Goal: Information Seeking & Learning: Compare options

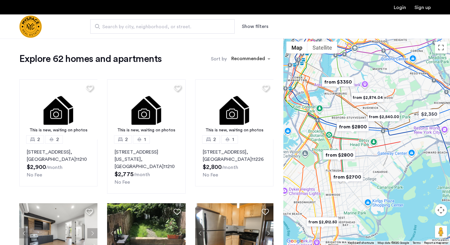
drag, startPoint x: 353, startPoint y: 140, endPoint x: 367, endPoint y: 146, distance: 15.1
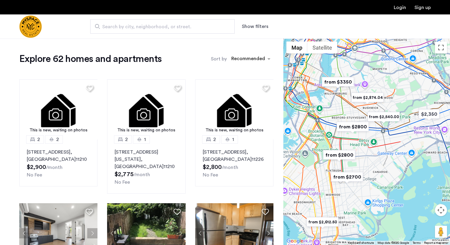
click at [367, 146] on div at bounding box center [366, 142] width 167 height 207
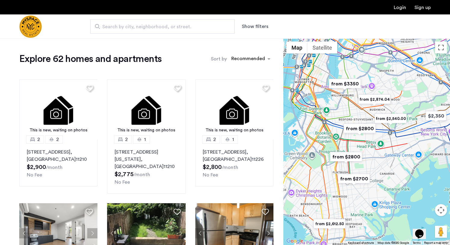
click at [443, 211] on button "Map camera controls" at bounding box center [441, 210] width 12 height 12
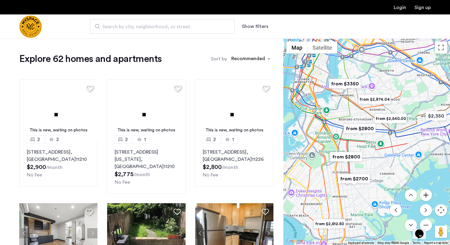
click at [425, 194] on button "Zoom in" at bounding box center [426, 195] width 12 height 12
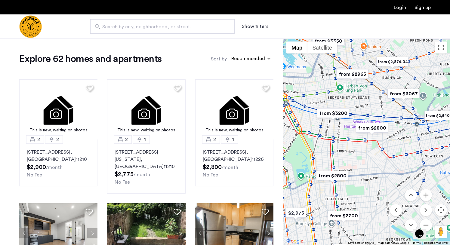
drag, startPoint x: 367, startPoint y: 157, endPoint x: 381, endPoint y: 157, distance: 13.8
click at [381, 157] on div at bounding box center [366, 142] width 167 height 207
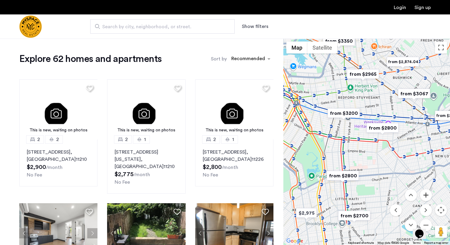
click at [424, 195] on button "Zoom in" at bounding box center [426, 195] width 12 height 12
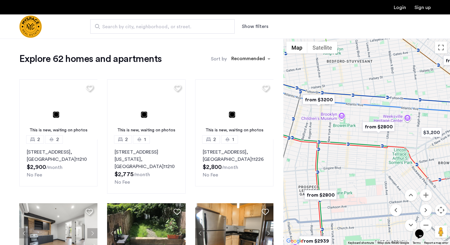
drag, startPoint x: 374, startPoint y: 150, endPoint x: 369, endPoint y: 158, distance: 9.2
click at [369, 158] on div at bounding box center [366, 142] width 167 height 207
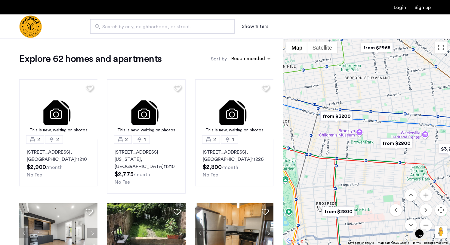
drag, startPoint x: 373, startPoint y: 140, endPoint x: 401, endPoint y: 162, distance: 36.1
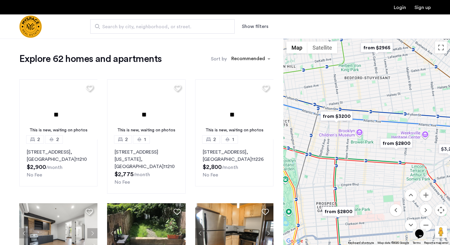
click at [401, 162] on div at bounding box center [366, 142] width 167 height 207
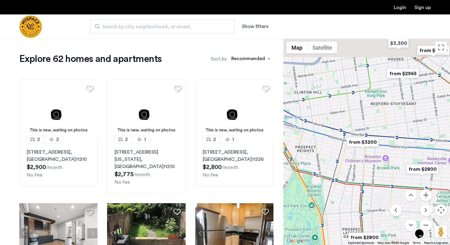
drag, startPoint x: 360, startPoint y: 166, endPoint x: 387, endPoint y: 199, distance: 42.7
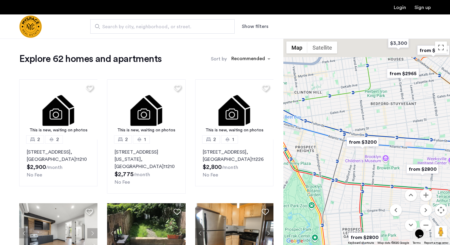
click at [387, 199] on div at bounding box center [366, 142] width 167 height 207
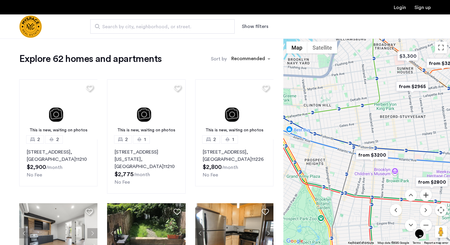
click at [427, 200] on button "Zoom in" at bounding box center [426, 195] width 12 height 12
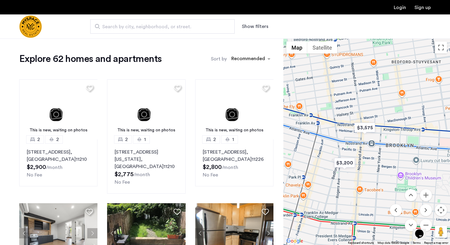
drag, startPoint x: 405, startPoint y: 151, endPoint x: 380, endPoint y: 125, distance: 36.0
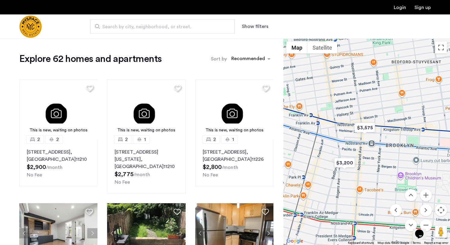
click at [380, 125] on div at bounding box center [366, 142] width 167 height 207
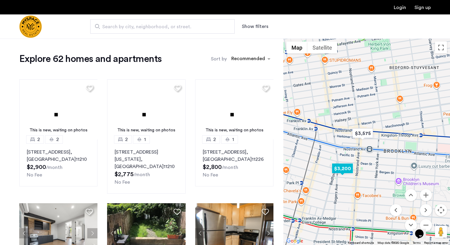
click at [346, 171] on img "$3,200" at bounding box center [343, 169] width 26 height 14
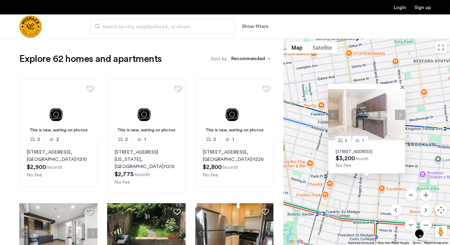
click at [377, 110] on img at bounding box center [366, 114] width 77 height 51
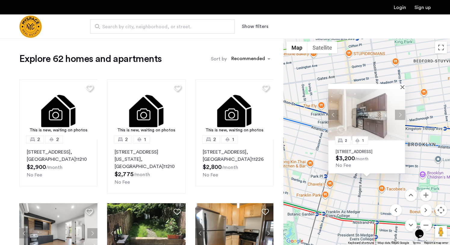
drag, startPoint x: 414, startPoint y: 121, endPoint x: 405, endPoint y: 128, distance: 11.3
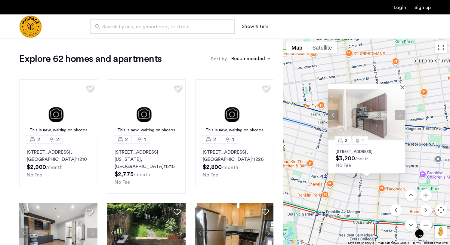
click at [405, 128] on div "2 1 [STREET_ADDRESS] $3,200 /month No Fee" at bounding box center [366, 142] width 167 height 207
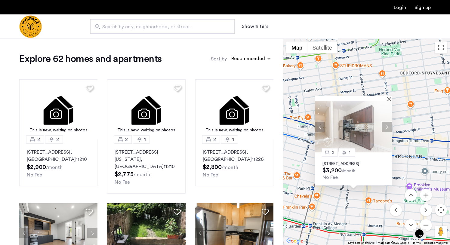
click at [412, 101] on div "2 1 [STREET_ADDRESS] $3,200 /month No Fee" at bounding box center [366, 142] width 167 height 207
click at [390, 97] on button "Close" at bounding box center [390, 99] width 4 height 4
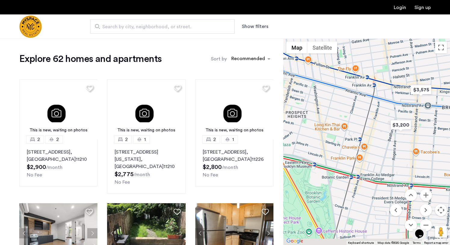
drag, startPoint x: 377, startPoint y: 162, endPoint x: 425, endPoint y: 113, distance: 68.7
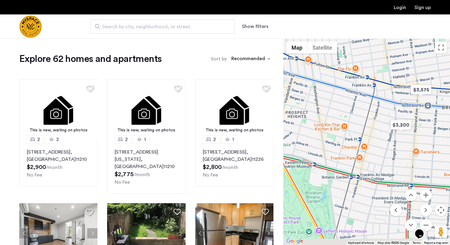
click at [425, 113] on div at bounding box center [366, 142] width 167 height 207
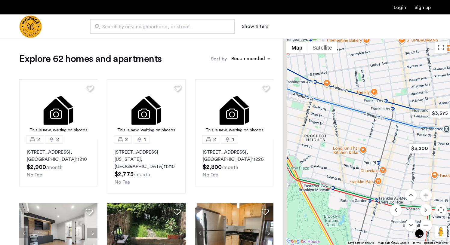
drag, startPoint x: 349, startPoint y: 105, endPoint x: 368, endPoint y: 130, distance: 31.1
click at [368, 130] on div at bounding box center [366, 142] width 167 height 207
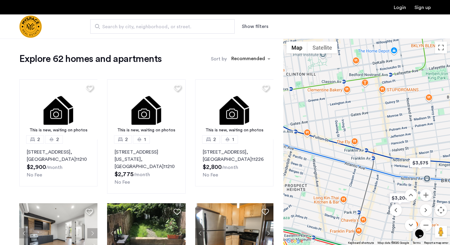
drag, startPoint x: 401, startPoint y: 135, endPoint x: 375, endPoint y: 180, distance: 51.1
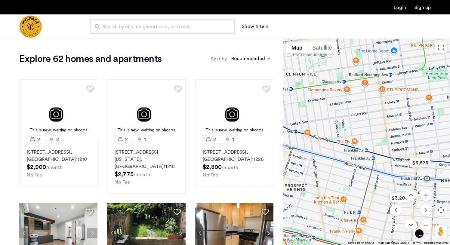
click at [375, 180] on div at bounding box center [366, 142] width 167 height 207
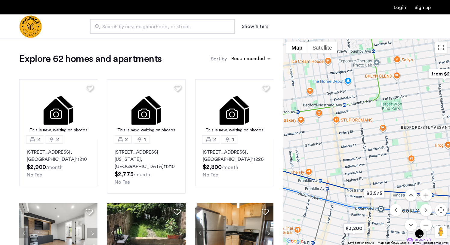
drag, startPoint x: 407, startPoint y: 129, endPoint x: 364, endPoint y: 153, distance: 49.3
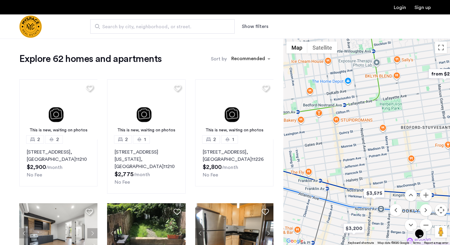
click at [364, 153] on div at bounding box center [366, 142] width 167 height 207
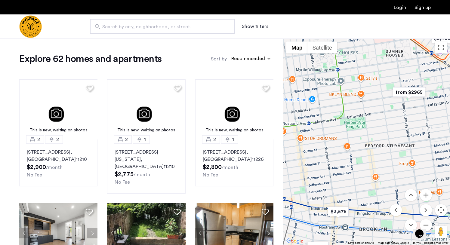
drag, startPoint x: 400, startPoint y: 114, endPoint x: 365, endPoint y: 132, distance: 39.3
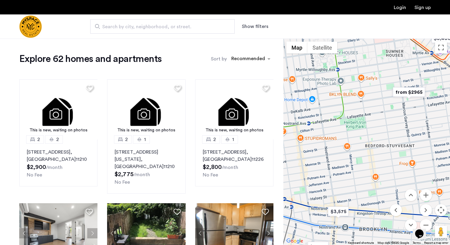
click at [365, 132] on div at bounding box center [366, 142] width 167 height 207
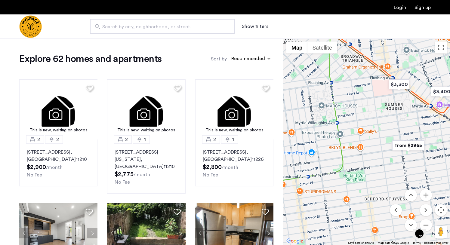
drag, startPoint x: 370, startPoint y: 146, endPoint x: 369, endPoint y: 182, distance: 36.4
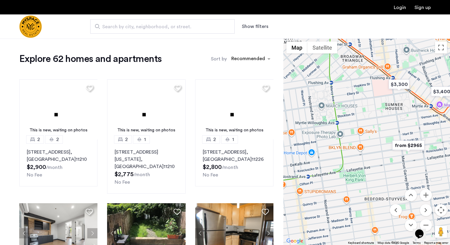
click at [369, 182] on div at bounding box center [366, 142] width 167 height 207
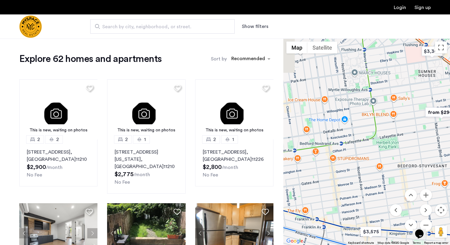
drag, startPoint x: 349, startPoint y: 171, endPoint x: 382, endPoint y: 139, distance: 45.5
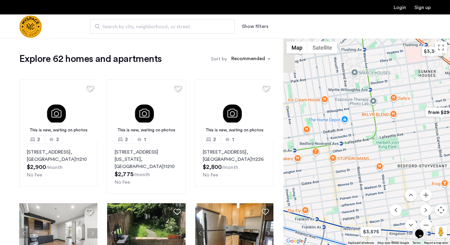
click at [382, 139] on div at bounding box center [366, 142] width 167 height 207
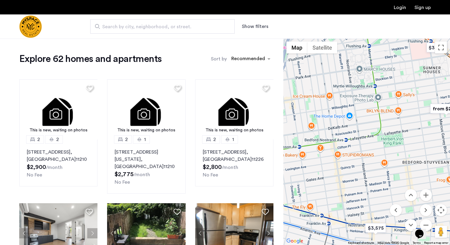
drag, startPoint x: 323, startPoint y: 169, endPoint x: 358, endPoint y: 140, distance: 45.2
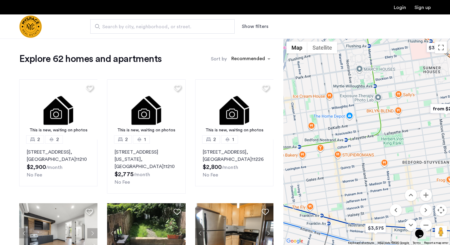
click at [358, 140] on div at bounding box center [366, 142] width 167 height 207
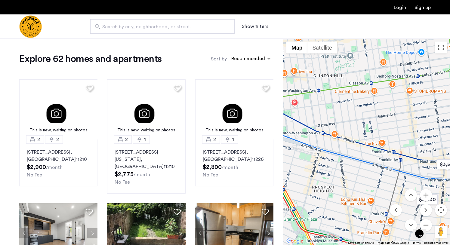
drag, startPoint x: 335, startPoint y: 178, endPoint x: 372, endPoint y: 144, distance: 50.5
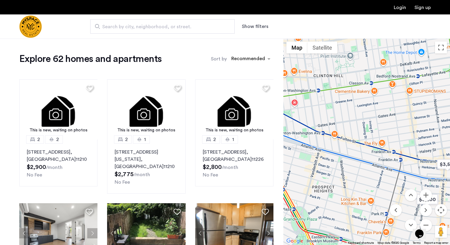
click at [372, 144] on div at bounding box center [366, 142] width 167 height 207
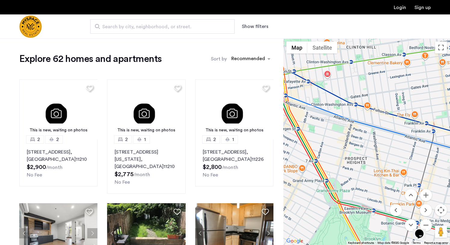
drag, startPoint x: 348, startPoint y: 181, endPoint x: 347, endPoint y: 116, distance: 65.6
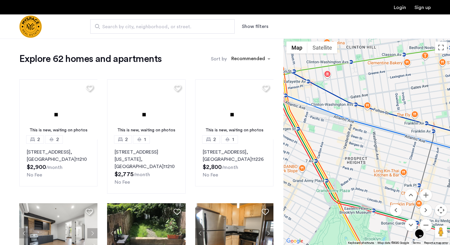
click at [347, 116] on div at bounding box center [366, 142] width 167 height 207
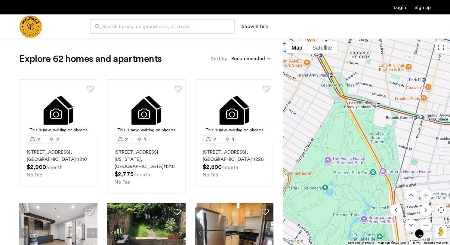
drag, startPoint x: 347, startPoint y: 173, endPoint x: 361, endPoint y: 118, distance: 57.0
click at [361, 118] on div at bounding box center [366, 142] width 167 height 207
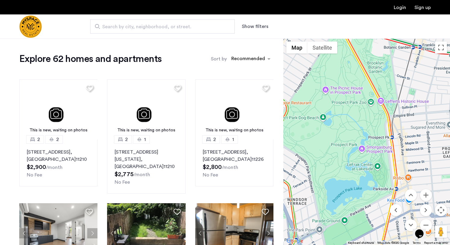
drag, startPoint x: 350, startPoint y: 173, endPoint x: 337, endPoint y: 131, distance: 44.0
click at [337, 131] on div at bounding box center [366, 142] width 167 height 207
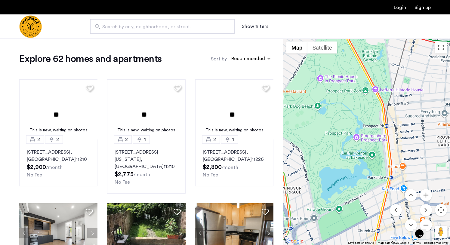
drag, startPoint x: 345, startPoint y: 143, endPoint x: 330, endPoint y: 116, distance: 30.3
click at [330, 116] on div at bounding box center [366, 142] width 167 height 207
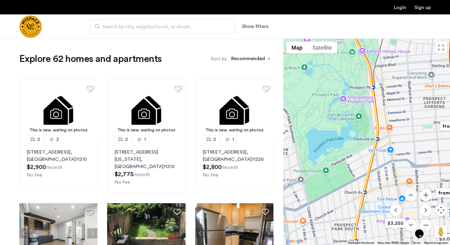
drag, startPoint x: 344, startPoint y: 139, endPoint x: 342, endPoint y: 113, distance: 25.9
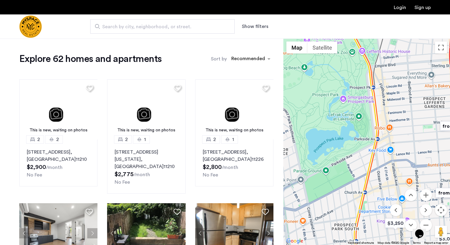
click at [342, 113] on div at bounding box center [366, 142] width 167 height 207
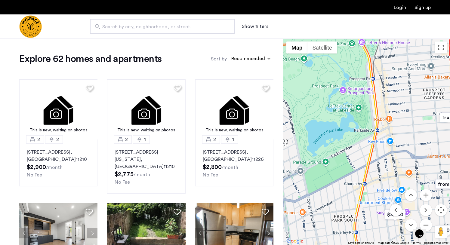
drag, startPoint x: 342, startPoint y: 113, endPoint x: 329, endPoint y: 113, distance: 13.2
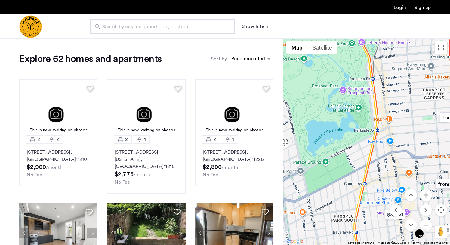
click at [329, 113] on div at bounding box center [366, 142] width 167 height 207
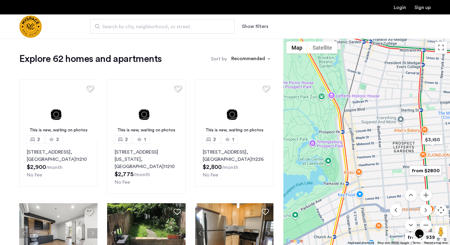
drag, startPoint x: 389, startPoint y: 98, endPoint x: 373, endPoint y: 152, distance: 56.3
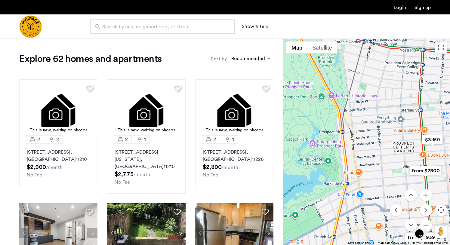
click at [373, 152] on div at bounding box center [366, 142] width 167 height 207
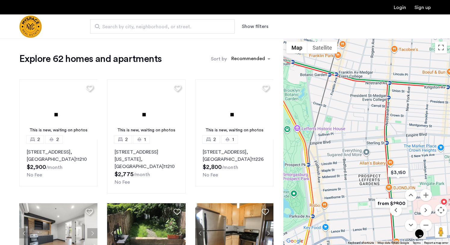
drag, startPoint x: 382, startPoint y: 83, endPoint x: 345, endPoint y: 118, distance: 50.4
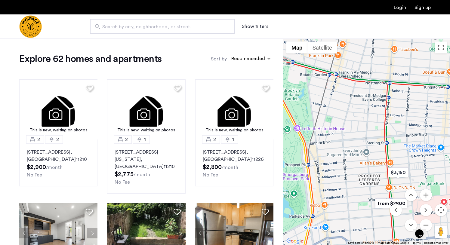
click at [345, 118] on div at bounding box center [366, 142] width 167 height 207
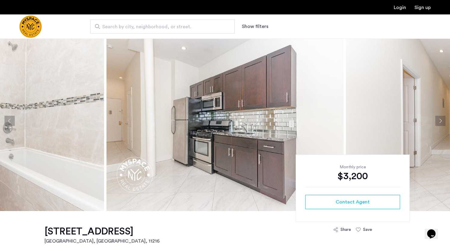
scroll to position [7, 0]
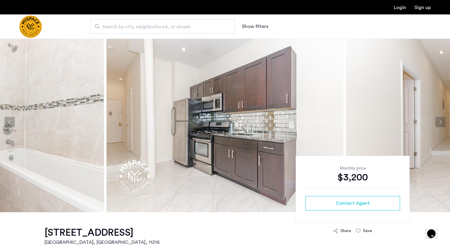
click at [435, 120] on button "Next apartment" at bounding box center [440, 122] width 10 height 10
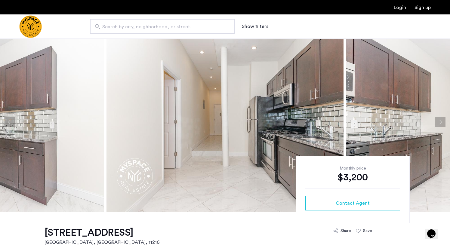
click at [435, 120] on button "Next apartment" at bounding box center [440, 122] width 10 height 10
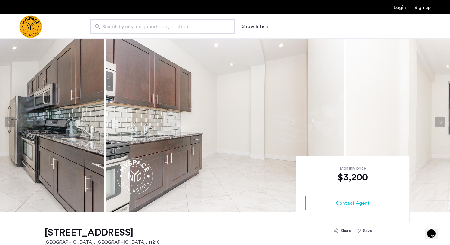
click at [435, 120] on button "Next apartment" at bounding box center [440, 122] width 10 height 10
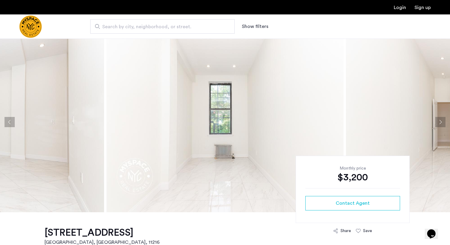
click at [436, 120] on button "Next apartment" at bounding box center [440, 122] width 10 height 10
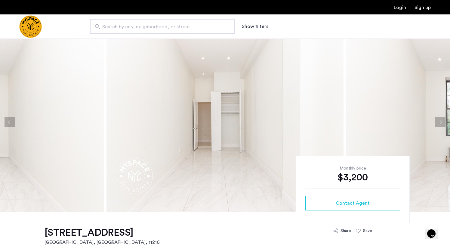
click at [436, 120] on button "Next apartment" at bounding box center [440, 122] width 10 height 10
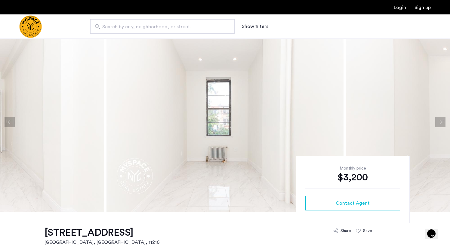
click at [436, 120] on button "Next apartment" at bounding box center [440, 122] width 10 height 10
